Goal: Task Accomplishment & Management: Use online tool/utility

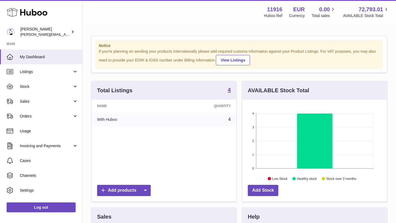
scroll to position [86, 145]
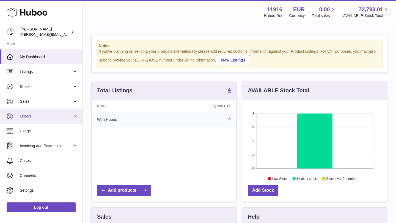
click at [37, 114] on span "Orders" at bounding box center [46, 116] width 52 height 5
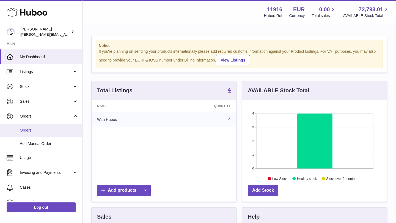
click at [35, 133] on link "Orders" at bounding box center [41, 130] width 82 height 13
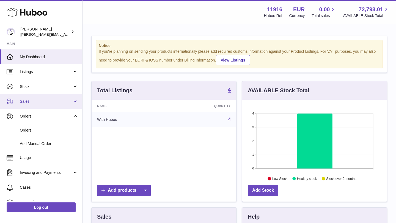
click at [49, 104] on span "Sales" at bounding box center [46, 101] width 52 height 5
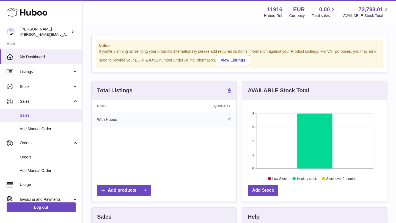
click at [44, 113] on span "Sales" at bounding box center [49, 115] width 58 height 5
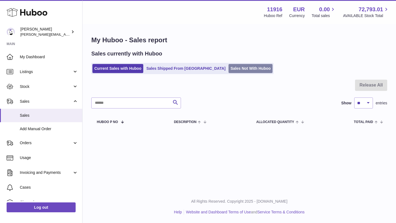
click at [228, 67] on link "Sales Not With Huboo" at bounding box center [250, 68] width 44 height 9
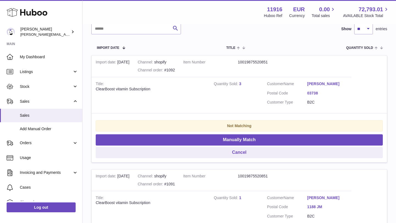
scroll to position [87, 0]
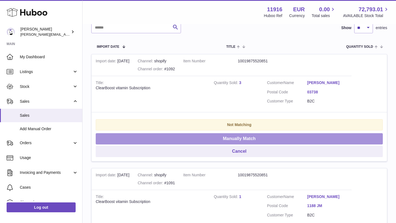
click at [232, 139] on button "Manually Match" at bounding box center [239, 138] width 287 height 11
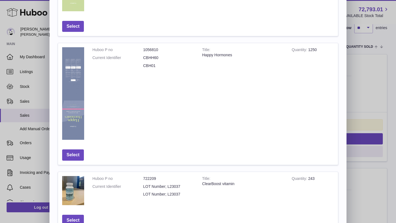
scroll to position [288, 0]
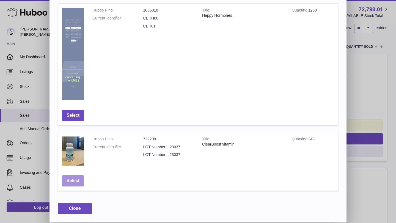
click at [73, 178] on button "Select" at bounding box center [73, 180] width 22 height 11
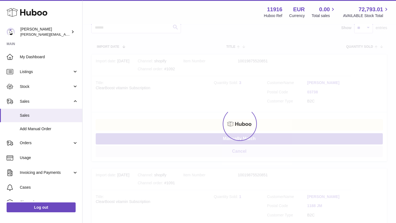
scroll to position [0, 0]
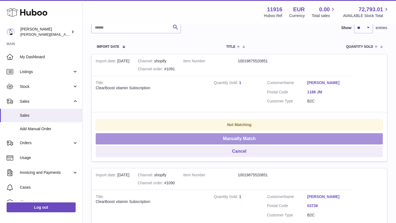
click at [234, 139] on button "Manually Match" at bounding box center [239, 138] width 287 height 11
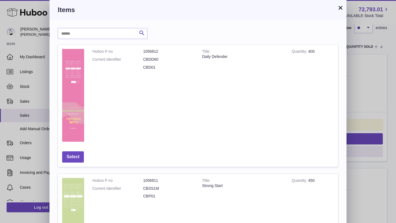
scroll to position [288, 0]
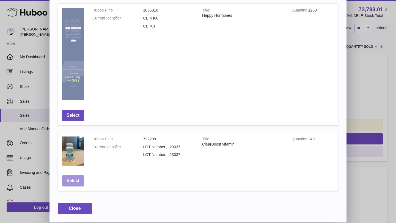
click at [71, 179] on button "Select" at bounding box center [73, 180] width 22 height 11
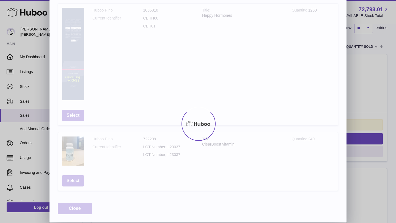
scroll to position [0, 0]
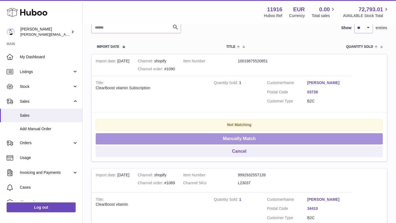
click at [220, 138] on button "Manually Match" at bounding box center [239, 138] width 287 height 11
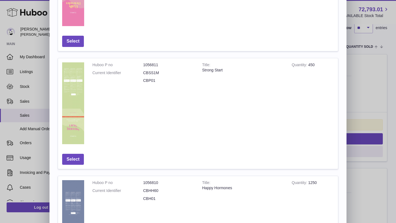
scroll to position [288, 0]
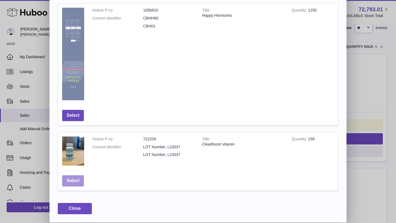
click at [70, 183] on button "Select" at bounding box center [73, 180] width 22 height 11
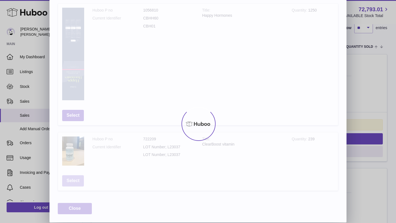
scroll to position [0, 0]
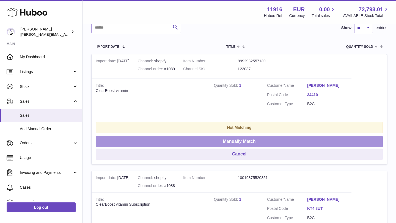
click at [225, 142] on button "Manually Match" at bounding box center [239, 141] width 287 height 11
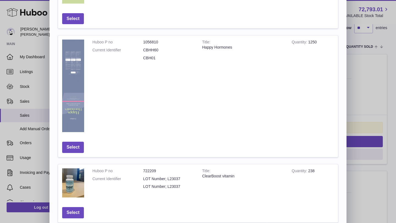
scroll to position [288, 0]
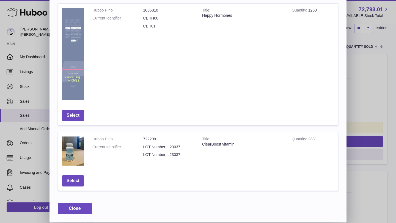
click at [71, 187] on td "Select" at bounding box center [73, 181] width 30 height 20
click at [71, 180] on button "Select" at bounding box center [73, 180] width 22 height 11
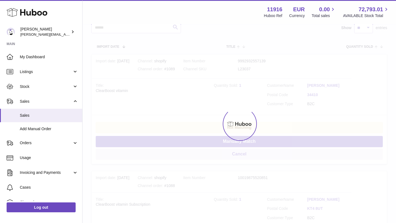
scroll to position [0, 0]
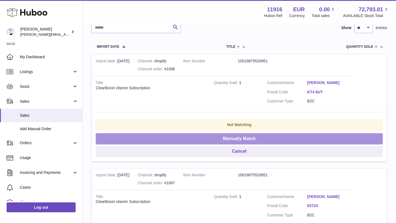
click at [222, 140] on button "Manually Match" at bounding box center [239, 138] width 287 height 11
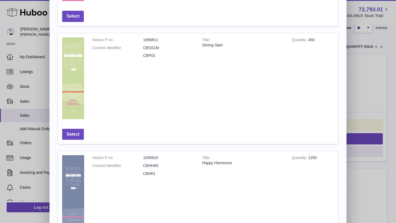
scroll to position [288, 0]
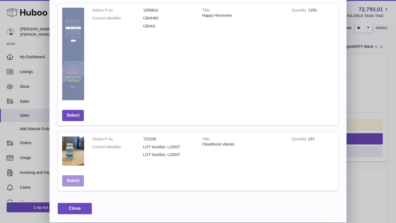
click at [76, 180] on button "Select" at bounding box center [73, 180] width 22 height 11
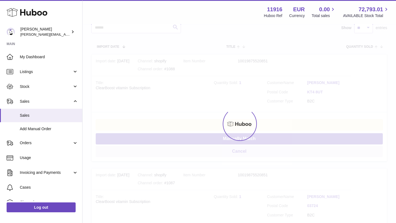
scroll to position [0, 0]
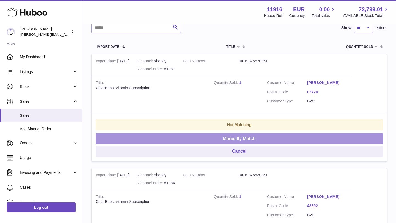
click at [233, 139] on button "Manually Match" at bounding box center [239, 138] width 287 height 11
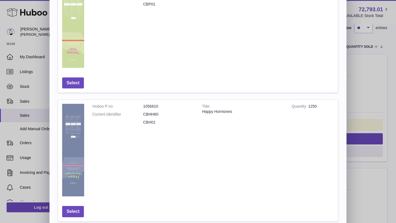
scroll to position [288, 0]
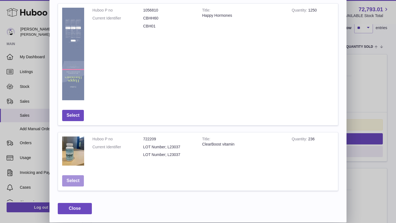
click at [71, 181] on button "Select" at bounding box center [73, 180] width 22 height 11
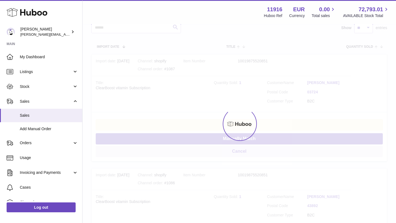
scroll to position [0, 0]
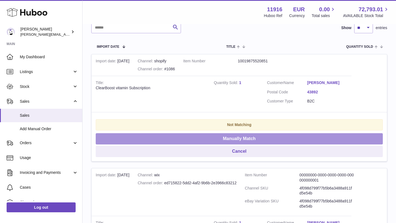
click at [236, 141] on button "Manually Match" at bounding box center [239, 138] width 287 height 11
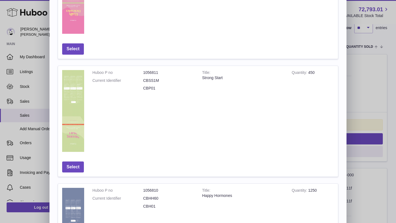
scroll to position [288, 0]
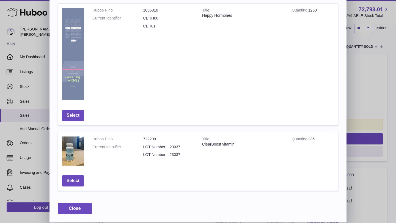
click at [78, 188] on td "Select" at bounding box center [73, 181] width 30 height 20
click at [76, 183] on button "Select" at bounding box center [73, 180] width 22 height 11
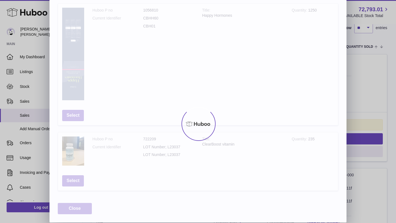
scroll to position [0, 0]
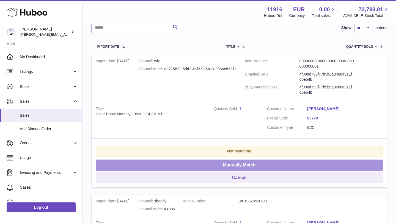
click at [236, 165] on button "Manually Match" at bounding box center [239, 165] width 287 height 11
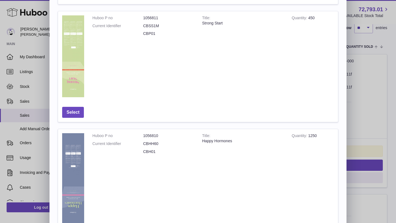
scroll to position [288, 0]
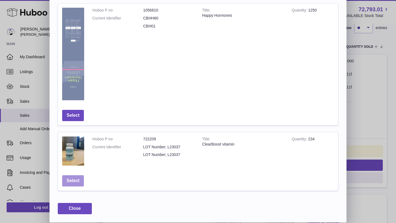
click at [78, 181] on button "Select" at bounding box center [73, 180] width 22 height 11
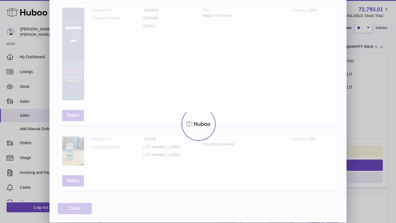
scroll to position [0, 0]
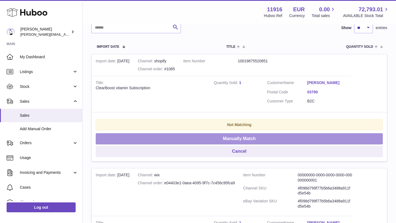
click at [237, 141] on button "Manually Match" at bounding box center [239, 138] width 287 height 11
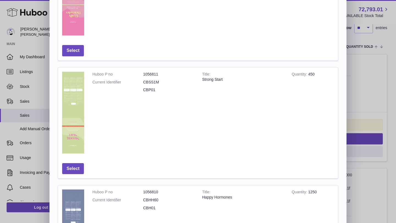
scroll to position [288, 0]
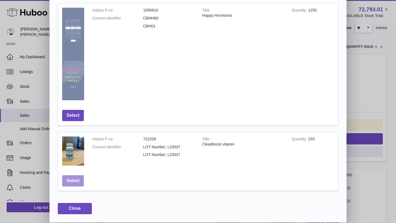
click at [74, 179] on button "Select" at bounding box center [73, 180] width 22 height 11
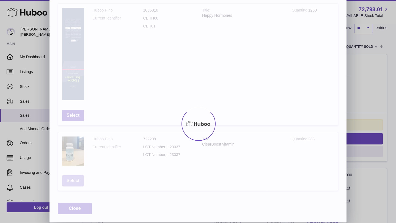
scroll to position [0, 0]
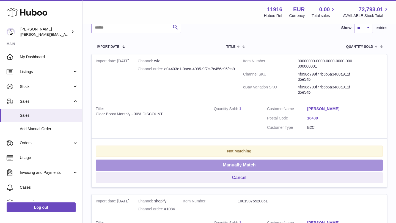
click at [218, 162] on button "Manually Match" at bounding box center [239, 165] width 287 height 11
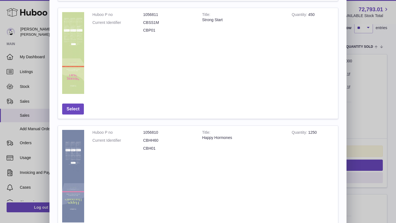
scroll to position [288, 0]
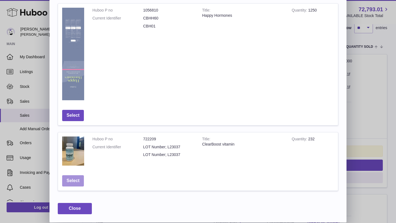
click at [70, 184] on button "Select" at bounding box center [73, 180] width 22 height 11
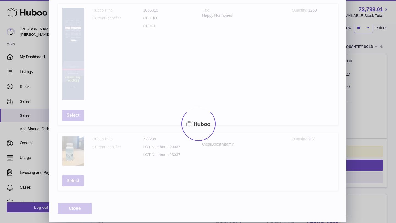
scroll to position [0, 0]
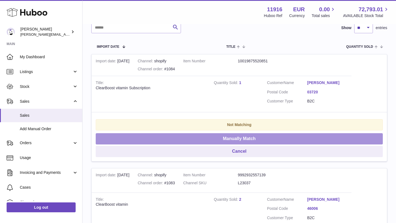
click at [203, 140] on button "Manually Match" at bounding box center [239, 138] width 287 height 11
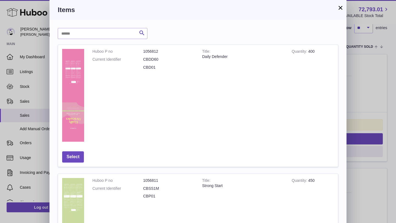
scroll to position [288, 0]
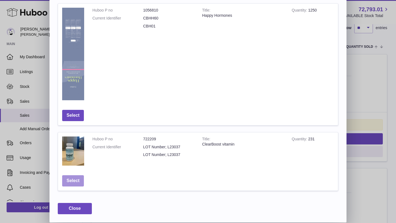
click at [77, 178] on button "Select" at bounding box center [73, 180] width 22 height 11
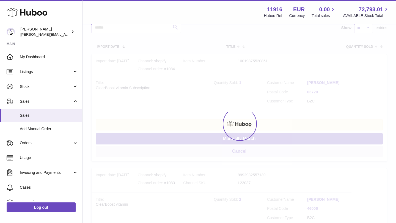
scroll to position [78, 0]
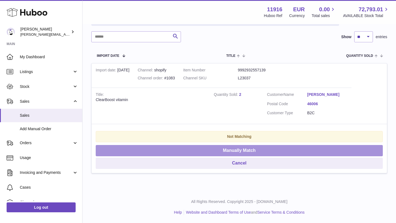
click at [214, 152] on button "Manually Match" at bounding box center [239, 150] width 287 height 11
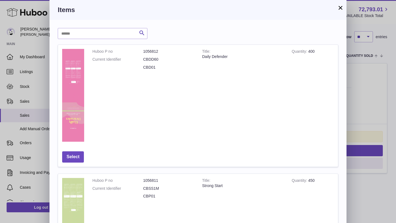
scroll to position [288, 0]
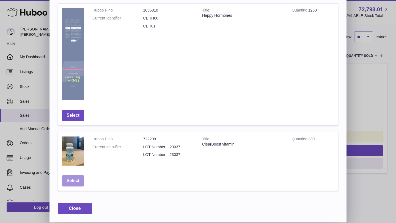
click at [66, 180] on button "Select" at bounding box center [73, 180] width 22 height 11
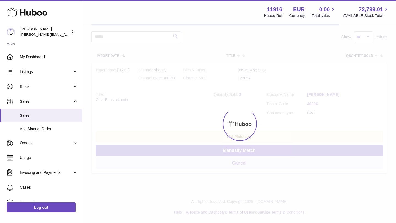
scroll to position [0, 0]
